Goal: Task Accomplishment & Management: Manage account settings

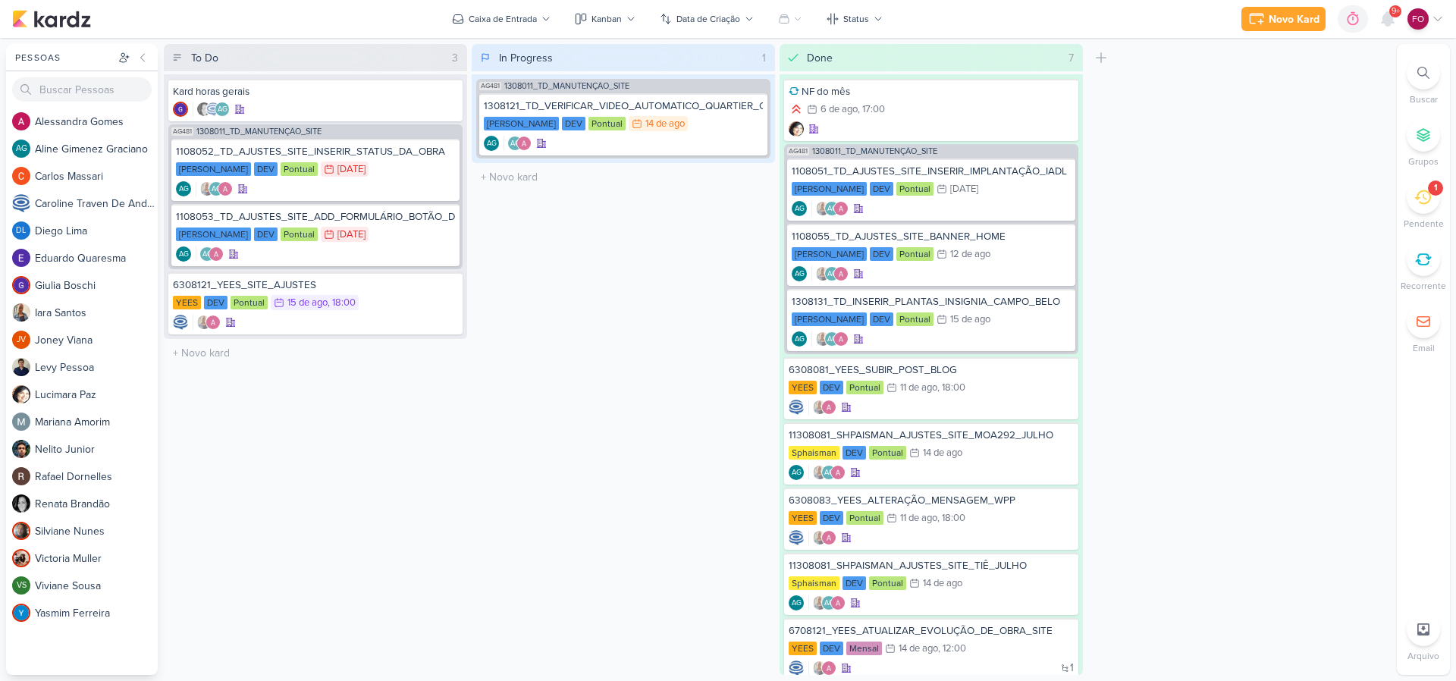
click at [1429, 199] on icon at bounding box center [1423, 197] width 17 height 14
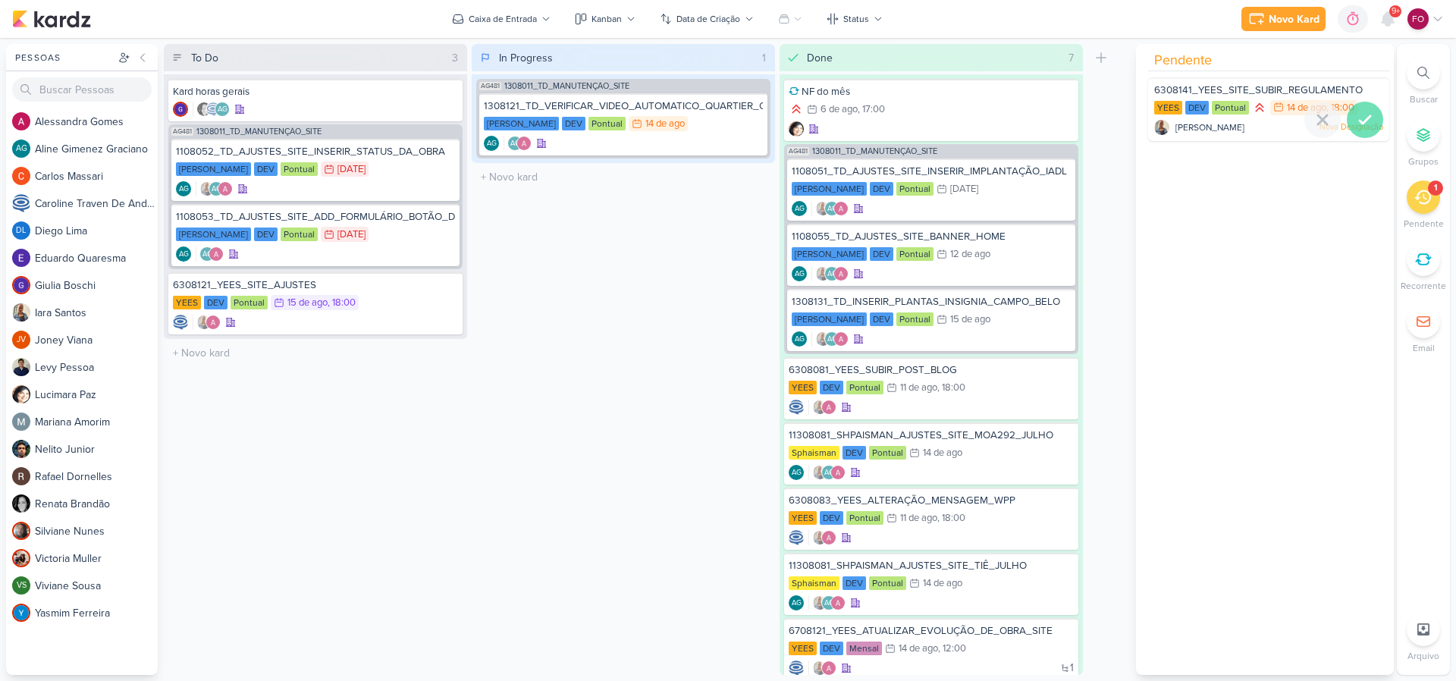
click at [1364, 114] on icon at bounding box center [1365, 120] width 18 height 18
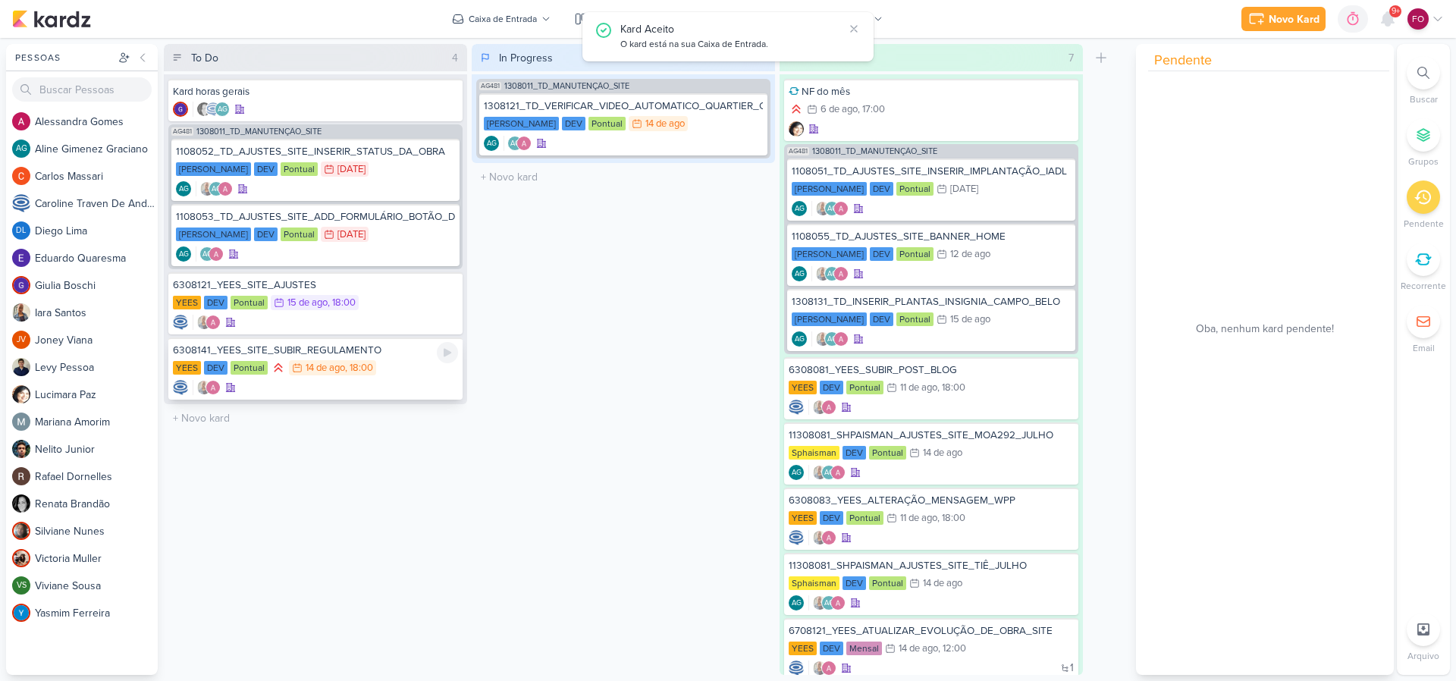
click at [395, 368] on div "YEES DEV Pontual 14/8 14 de ago , 18:00" at bounding box center [315, 368] width 285 height 17
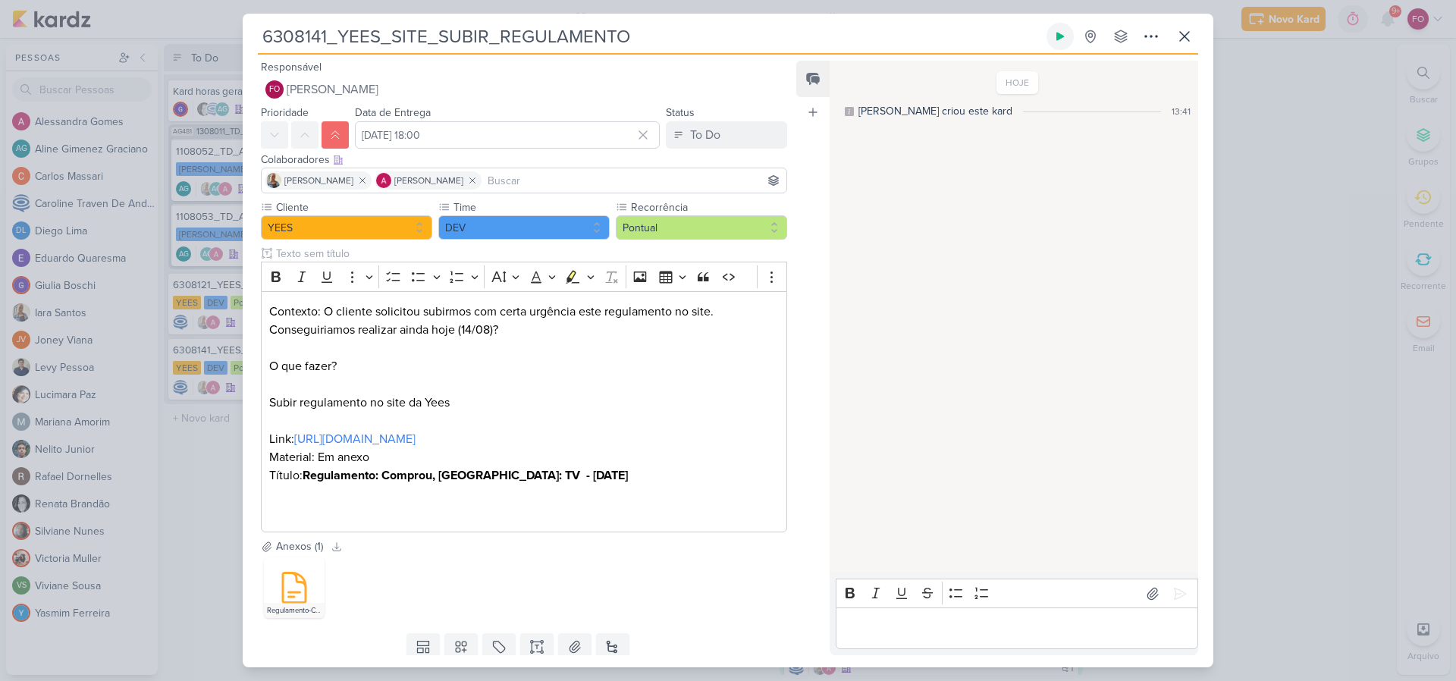
click at [1062, 36] on icon at bounding box center [1061, 37] width 8 height 8
click at [296, 565] on icon at bounding box center [297, 568] width 11 height 11
click at [1060, 41] on icon at bounding box center [1060, 36] width 12 height 12
drag, startPoint x: 303, startPoint y: 476, endPoint x: 642, endPoint y: 476, distance: 339.0
click at [642, 476] on p "Contexto: O cliente solicitou subirmos com certa urgência este regulamento no s…" at bounding box center [524, 412] width 510 height 218
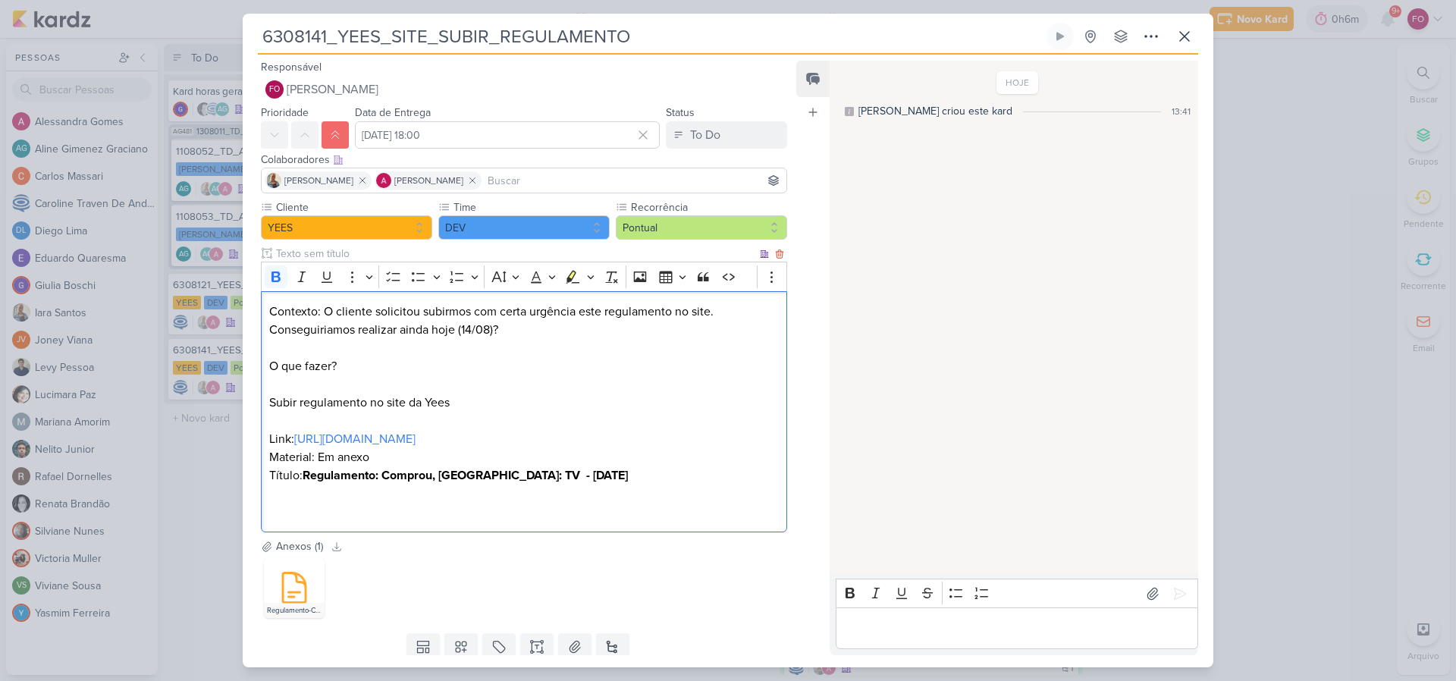
drag, startPoint x: 643, startPoint y: 476, endPoint x: 306, endPoint y: 480, distance: 337.5
click at [306, 480] on p "Contexto: O cliente solicitou subirmos com certa urgência este regulamento no s…" at bounding box center [524, 412] width 510 height 218
copy strong "Regulamento: Comprou, Ganhou: TV - 16 de Agosto de 2025"
click at [888, 640] on div "Editor editing area: main" at bounding box center [1017, 629] width 363 height 42
click at [1179, 594] on icon at bounding box center [1180, 593] width 11 height 11
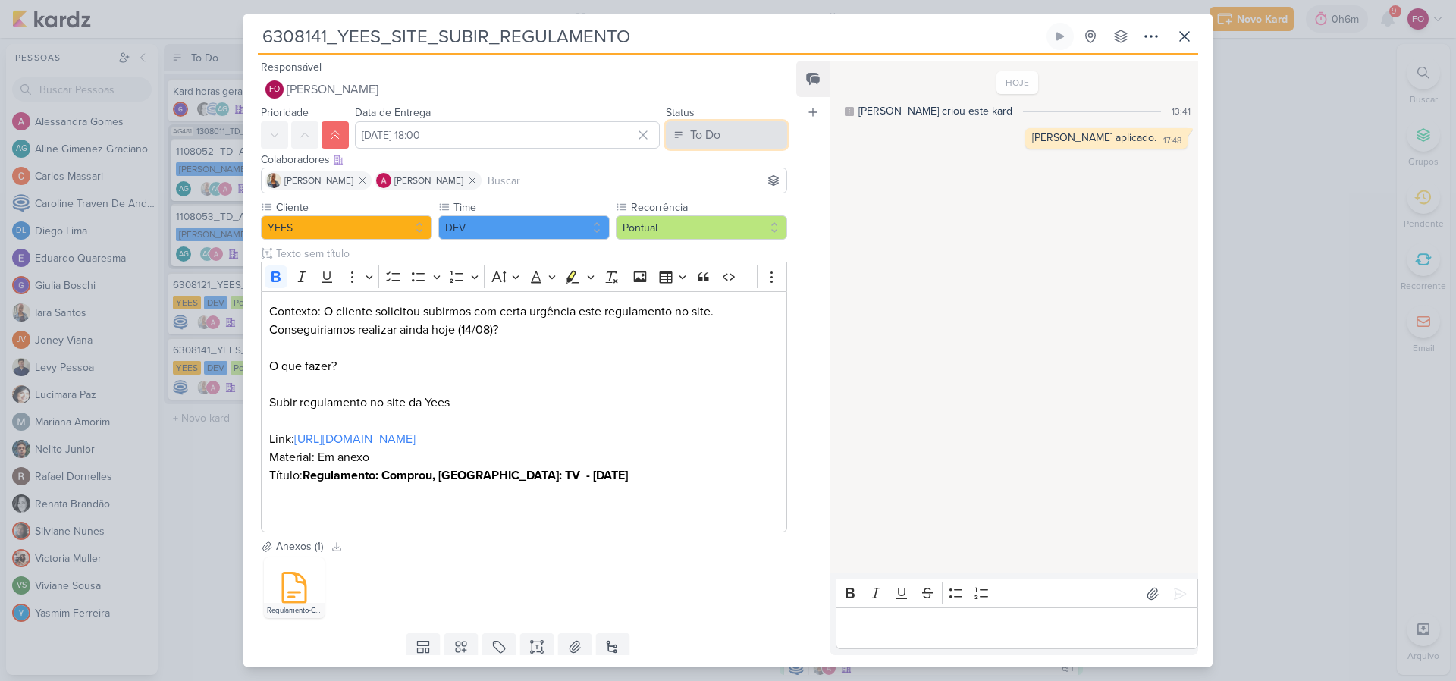
click at [707, 140] on div "To Do" at bounding box center [705, 135] width 30 height 18
click at [693, 225] on div "Done" at bounding box center [695, 220] width 26 height 16
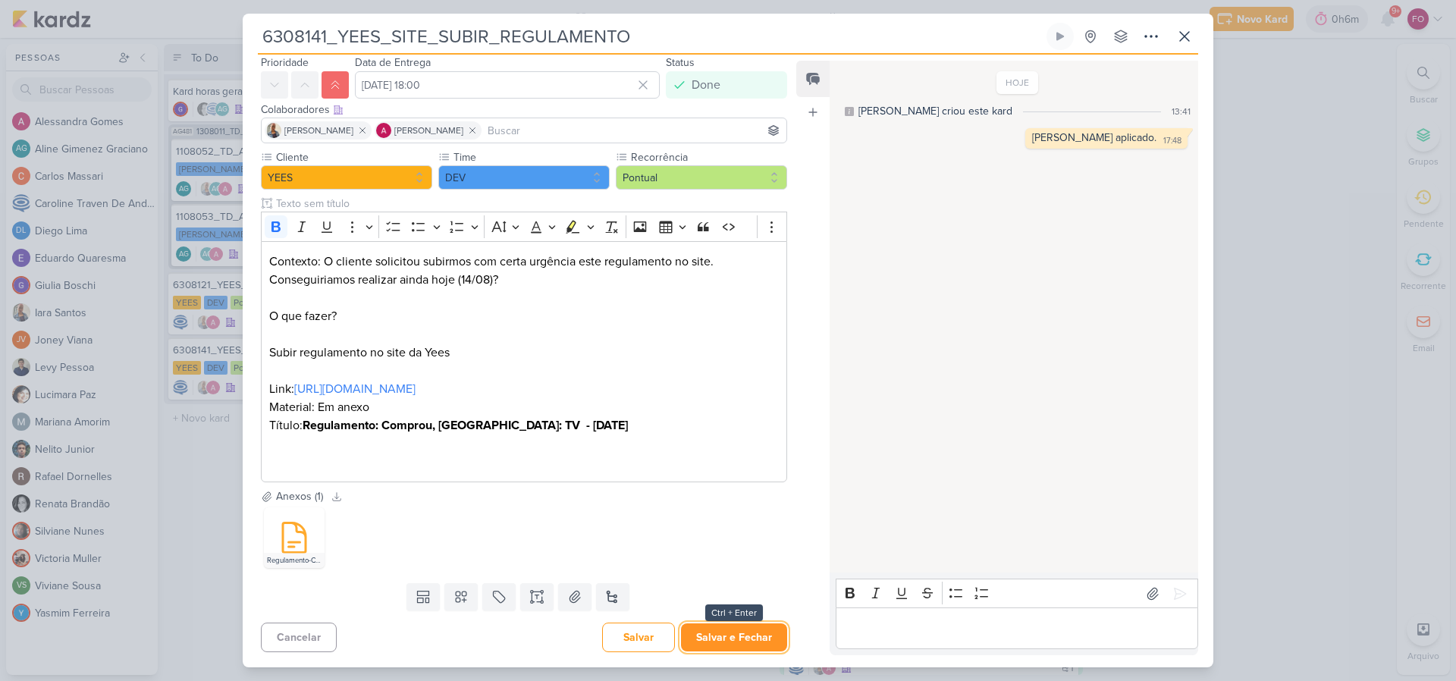
click at [731, 642] on button "Salvar e Fechar" at bounding box center [734, 637] width 106 height 28
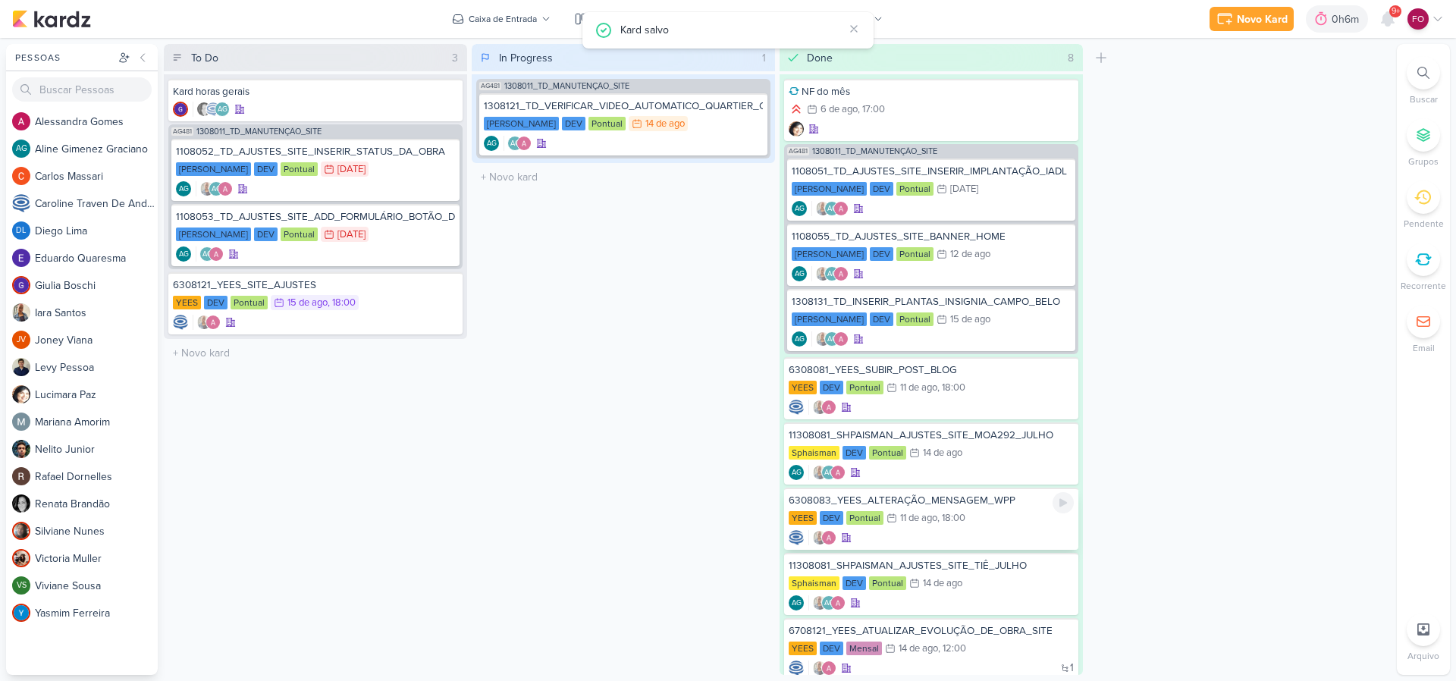
scroll to position [103, 0]
click at [400, 291] on div "6308121_YEES_SITE_AJUSTES [GEOGRAPHIC_DATA] DEV Pontual 15/8 [DATE] 18:00" at bounding box center [315, 303] width 294 height 62
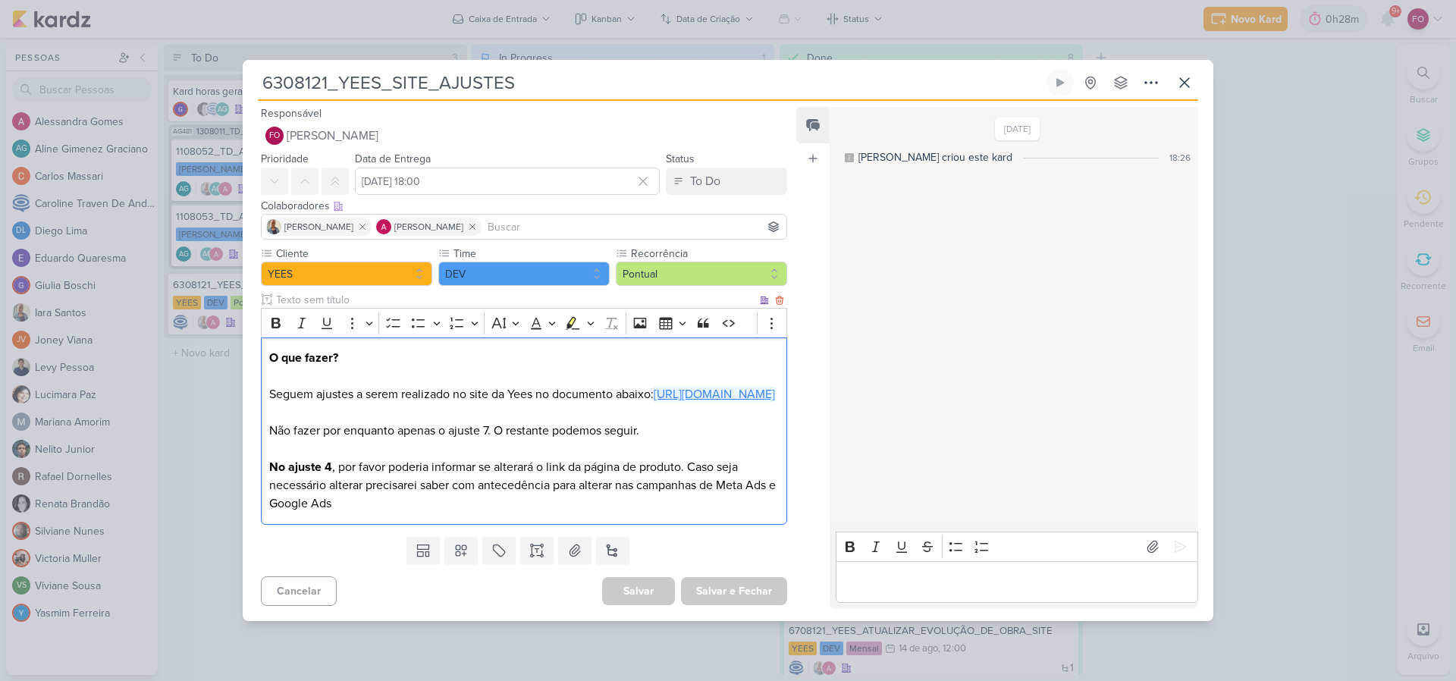
click at [654, 394] on link "[URL][DOMAIN_NAME]" at bounding box center [714, 394] width 121 height 15
click at [1058, 79] on icon at bounding box center [1061, 83] width 8 height 8
